Goal: Find specific page/section: Find specific page/section

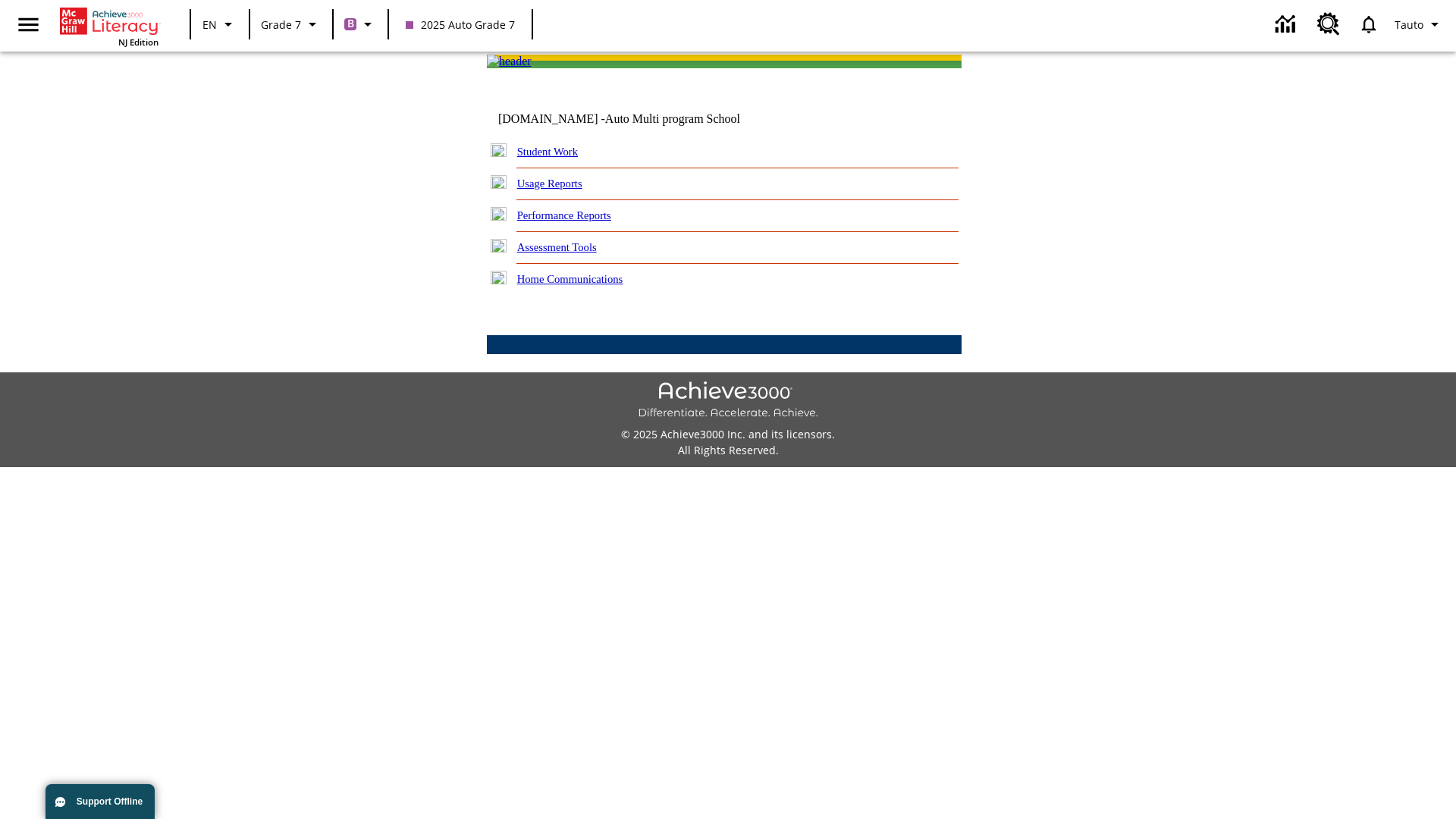
click at [557, 158] on link "Student Work" at bounding box center [547, 152] width 60 height 12
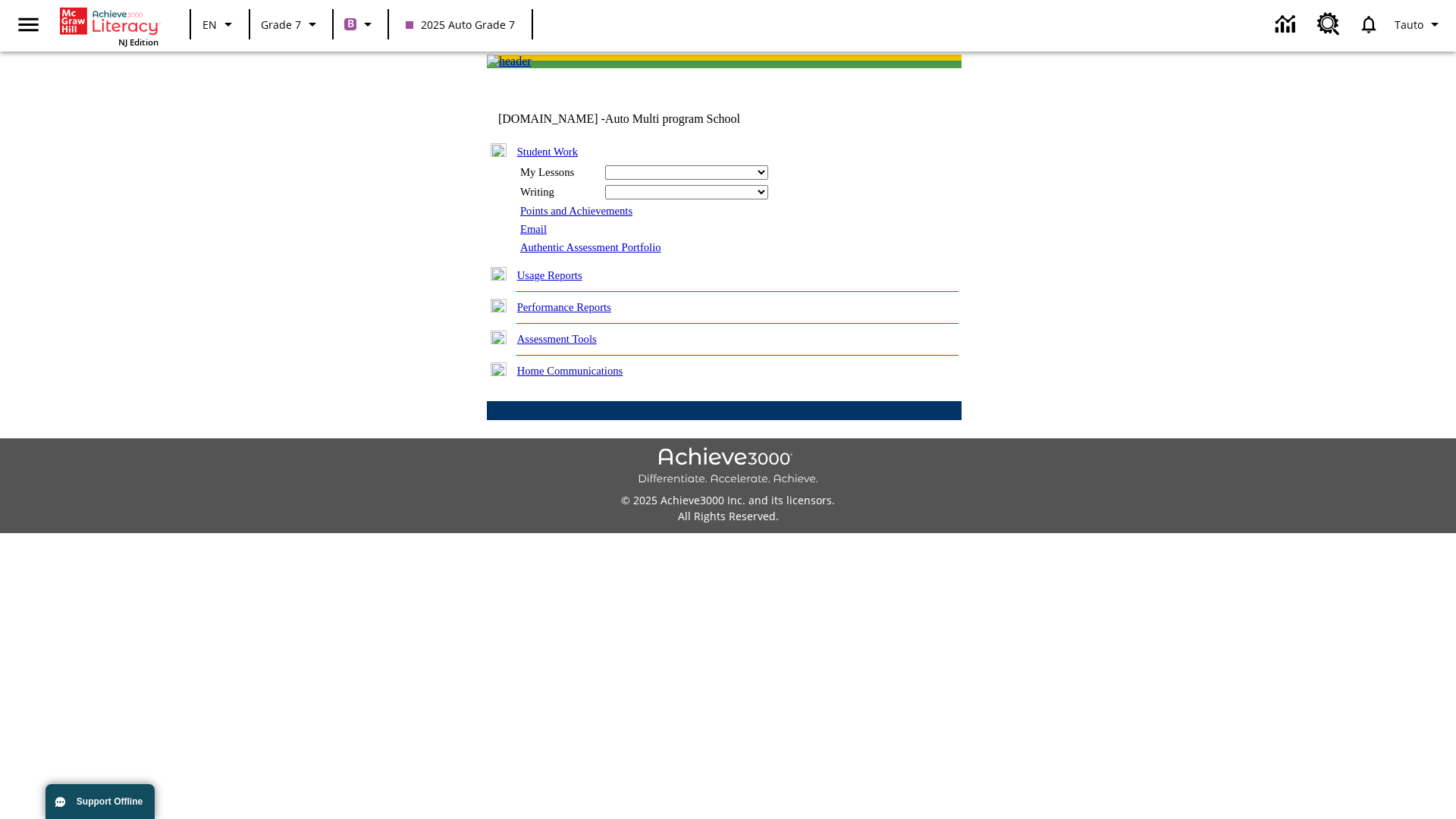
click at [535, 235] on link "Email" at bounding box center [533, 229] width 26 height 12
